Goal: Task Accomplishment & Management: Use online tool/utility

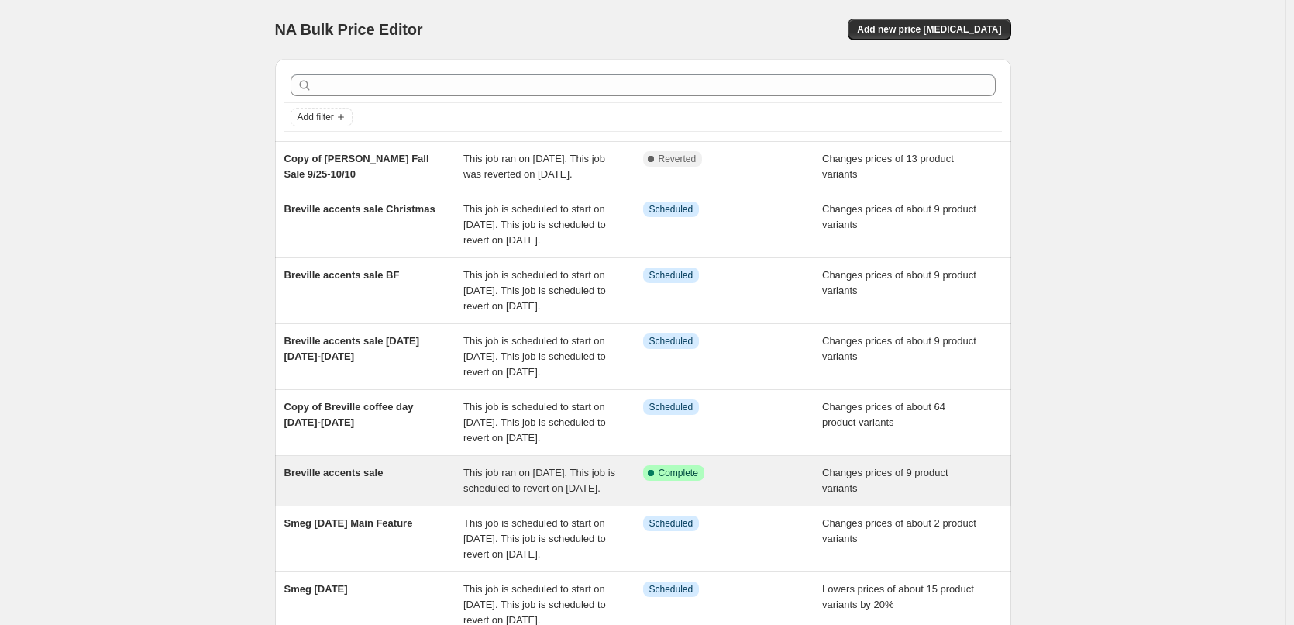
click at [338, 478] on span "Breville accents sale" at bounding box center [333, 473] width 99 height 12
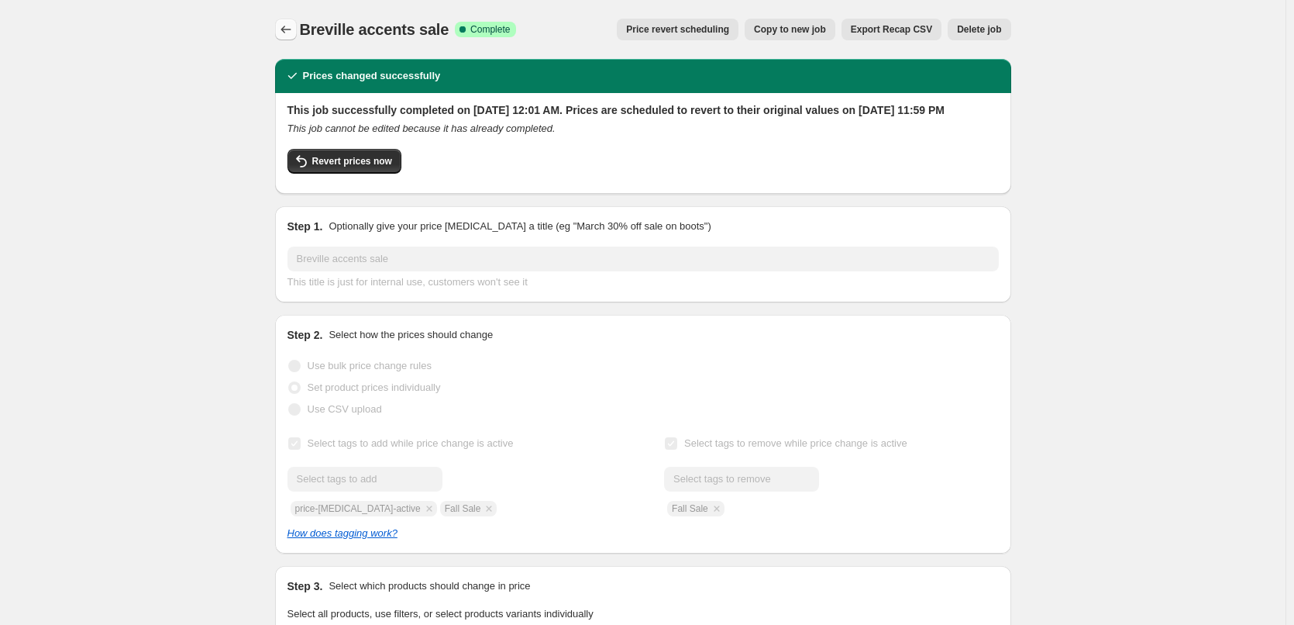
click at [288, 27] on icon "Price change jobs" at bounding box center [286, 30] width 10 height 8
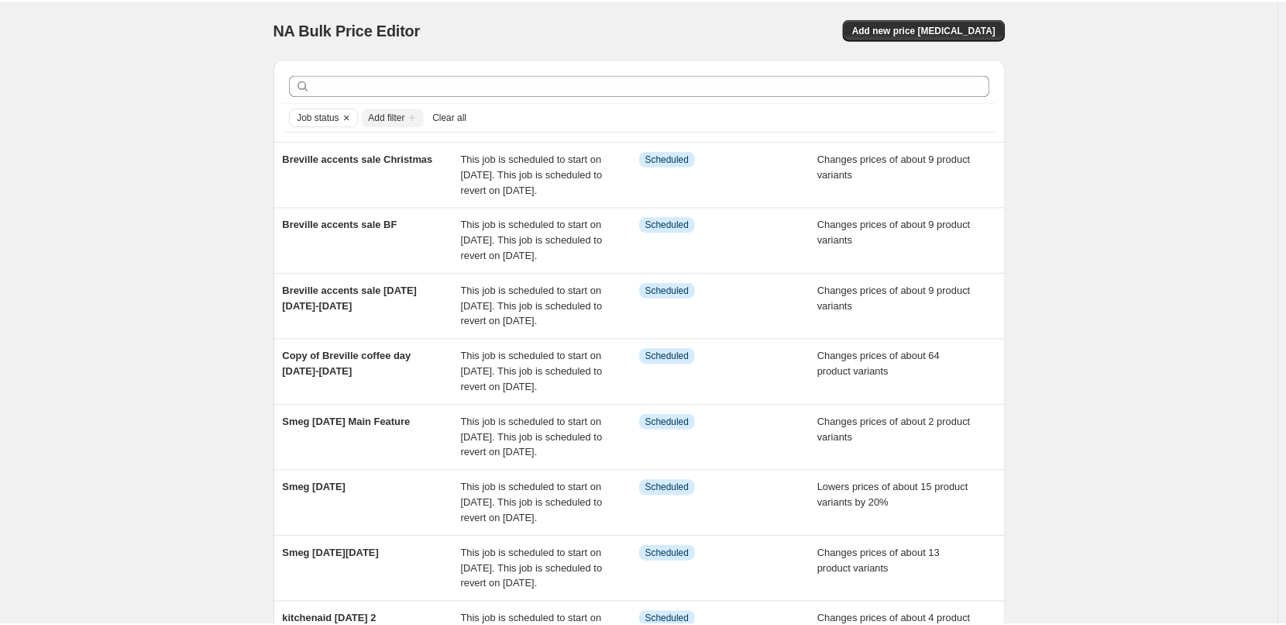
scroll to position [465, 0]
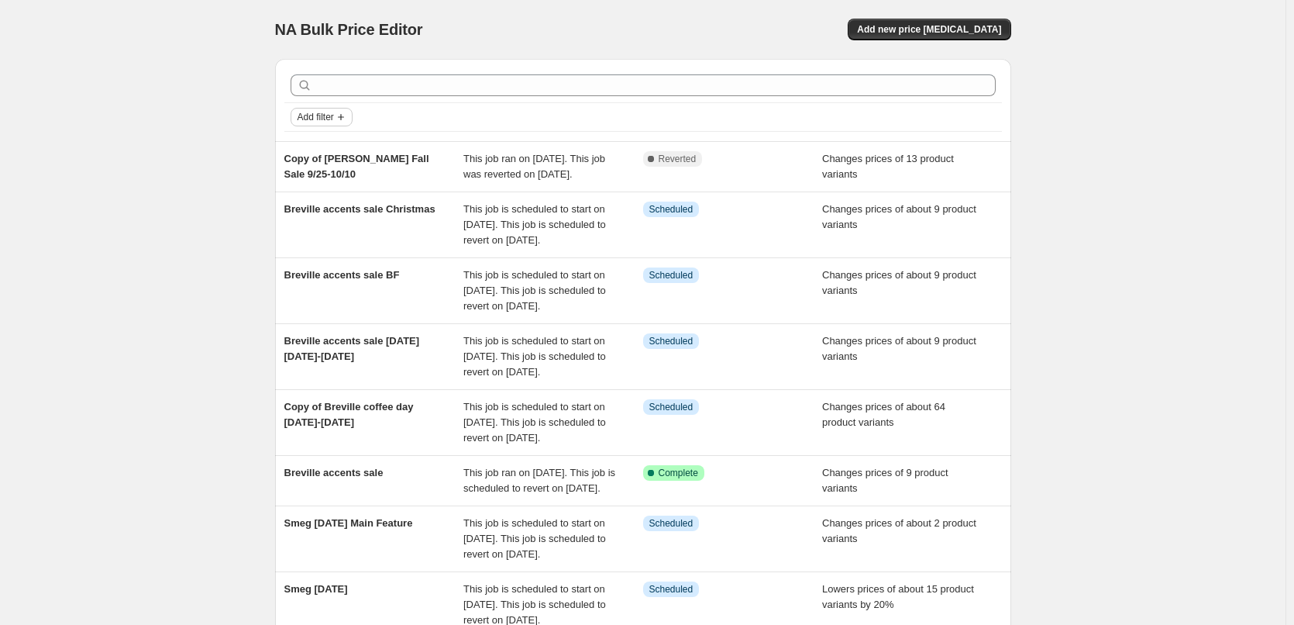
click at [343, 115] on icon "Add filter" at bounding box center [341, 117] width 12 height 12
click at [337, 153] on span "Job status" at bounding box center [327, 148] width 46 height 12
click at [348, 152] on span "Pending" at bounding box center [342, 150] width 37 height 12
click at [317, 152] on input "Pending" at bounding box center [311, 150] width 12 height 12
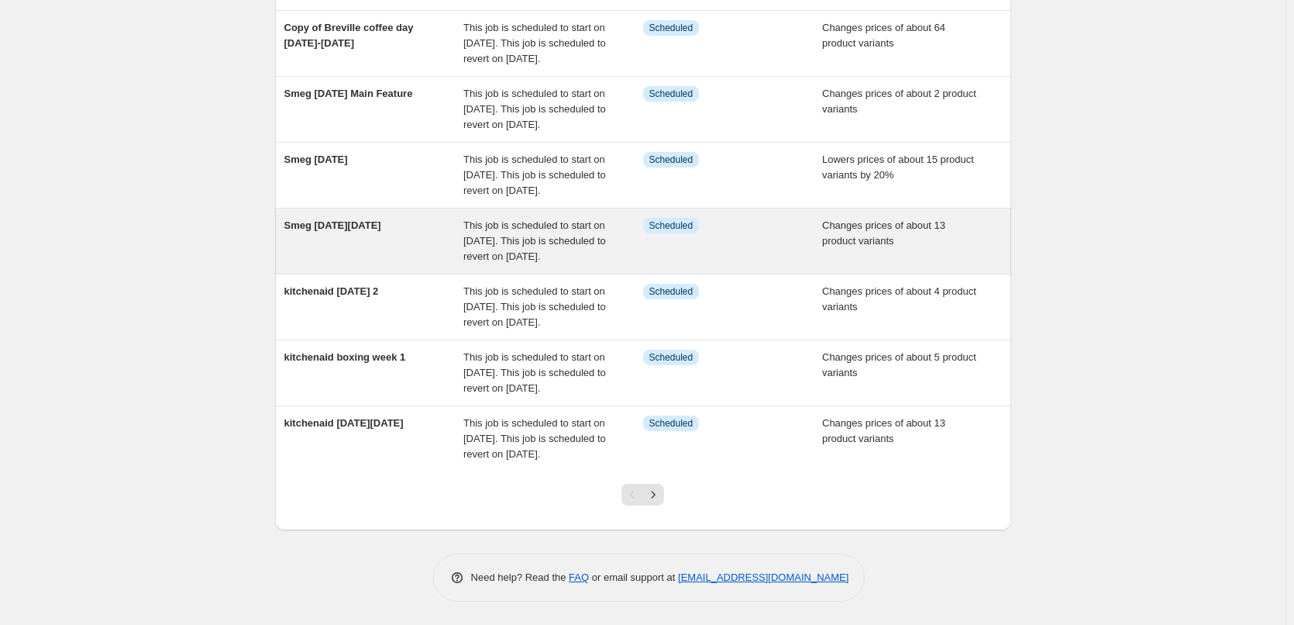
scroll to position [484, 0]
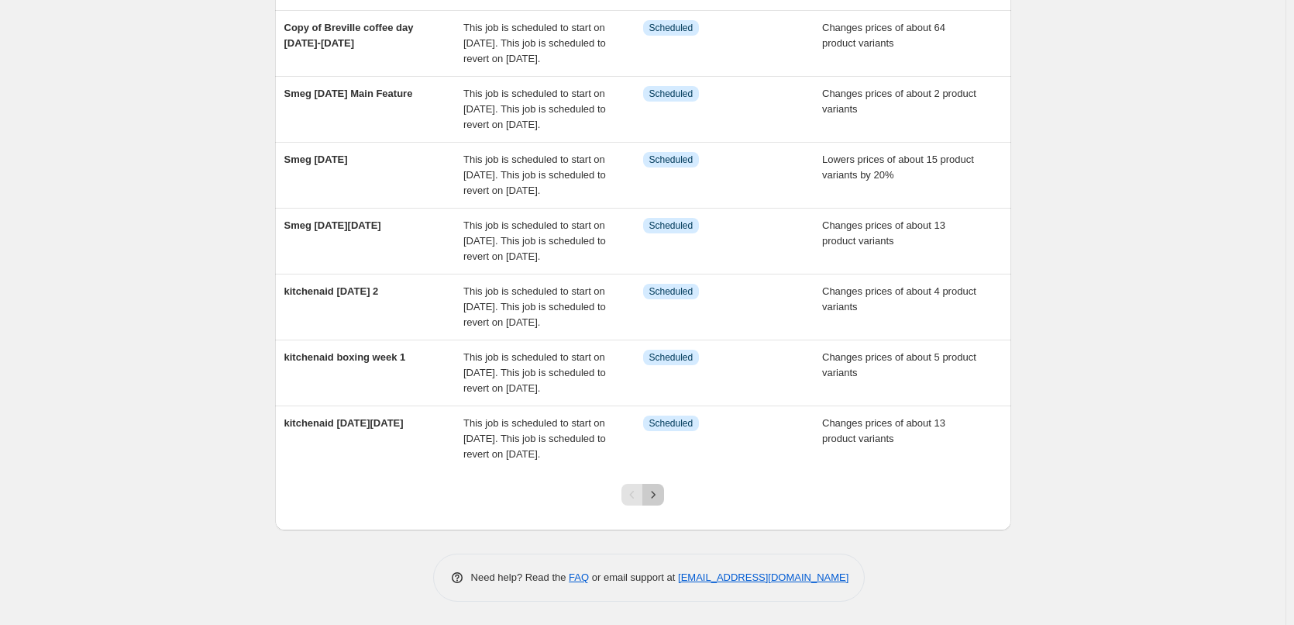
click at [656, 496] on icon "Next" at bounding box center [653, 494] width 15 height 15
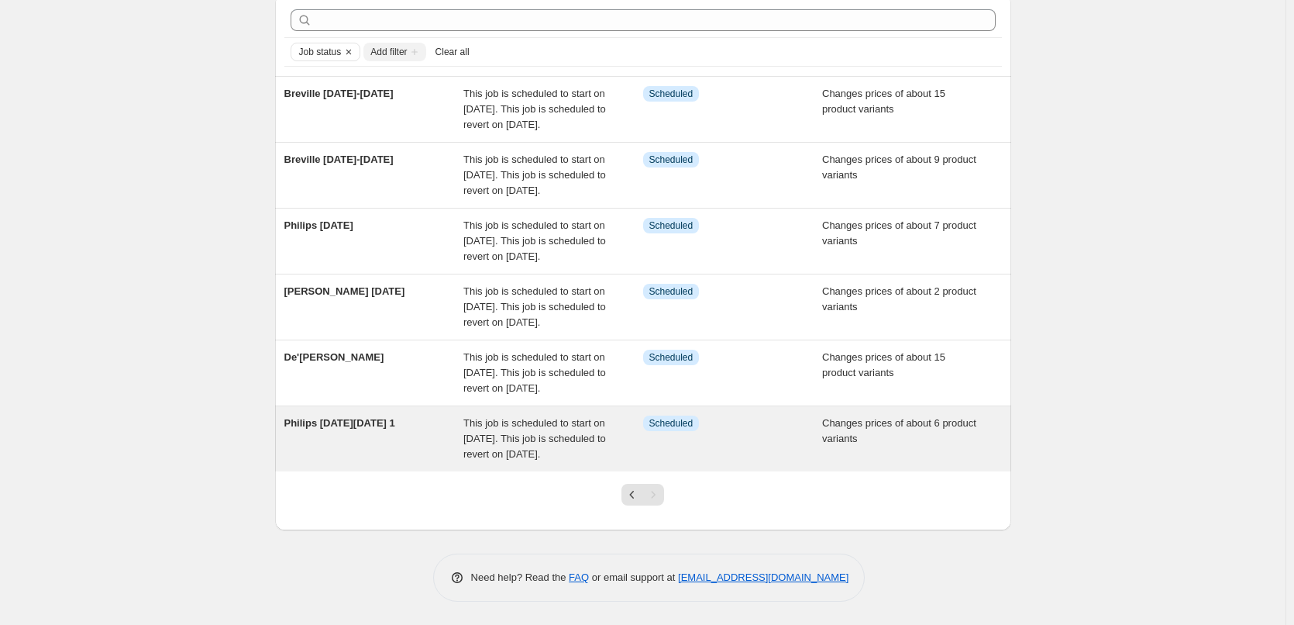
scroll to position [155, 0]
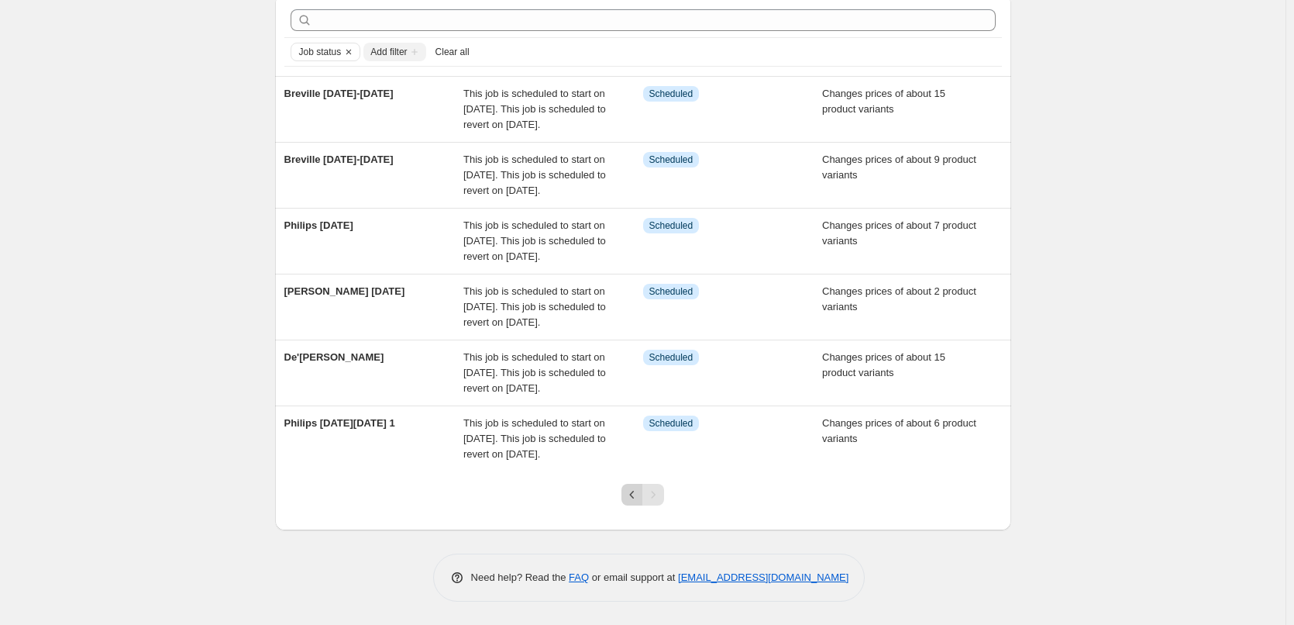
click at [633, 501] on icon "Previous" at bounding box center [632, 494] width 15 height 15
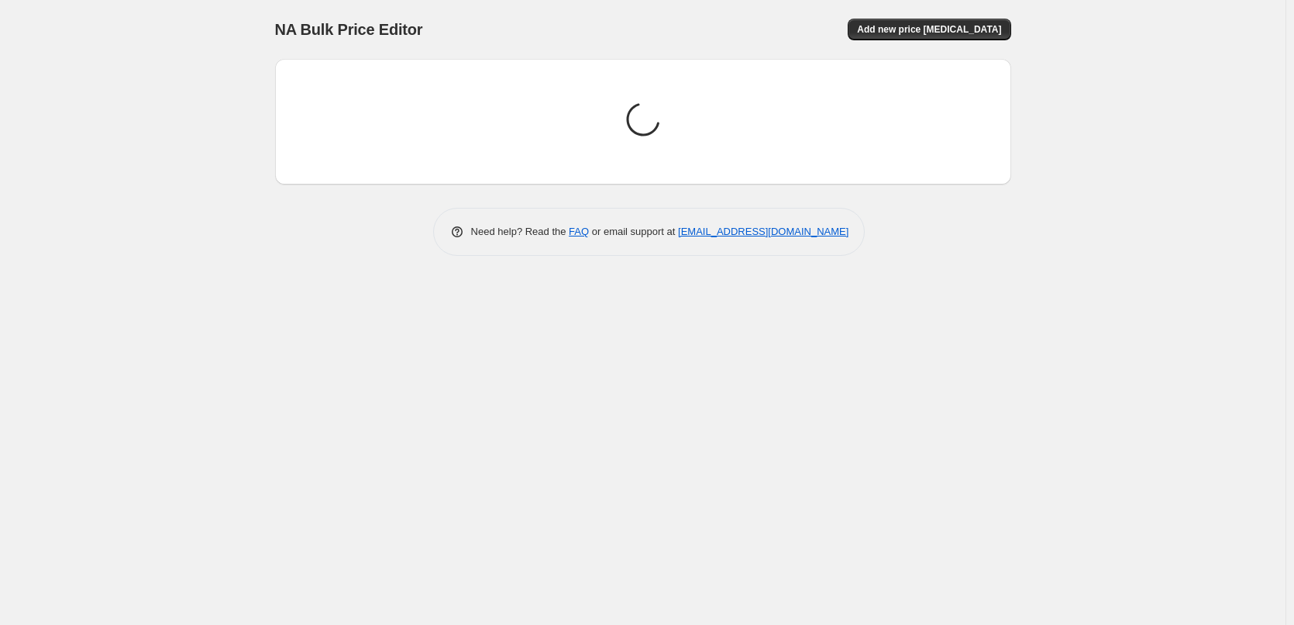
scroll to position [0, 0]
